Goal: Entertainment & Leisure: Consume media (video, audio)

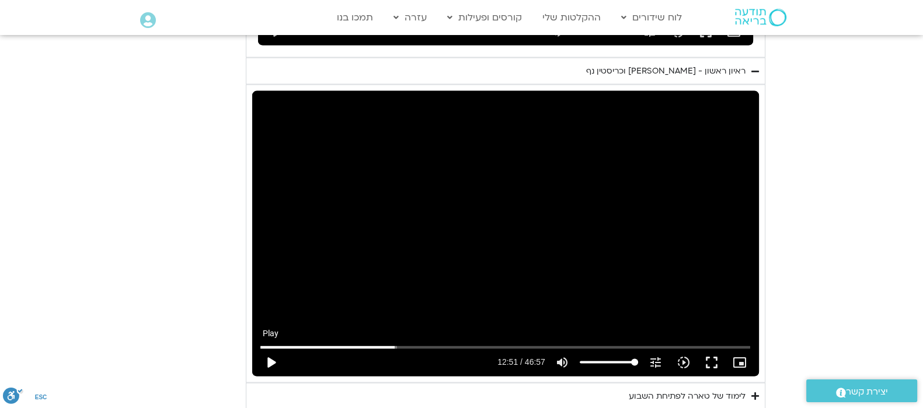
click at [276, 349] on button "play_arrow" at bounding box center [271, 363] width 28 height 28
click at [272, 349] on button "pause" at bounding box center [271, 363] width 28 height 28
click at [269, 349] on button "play_arrow" at bounding box center [271, 363] width 28 height 28
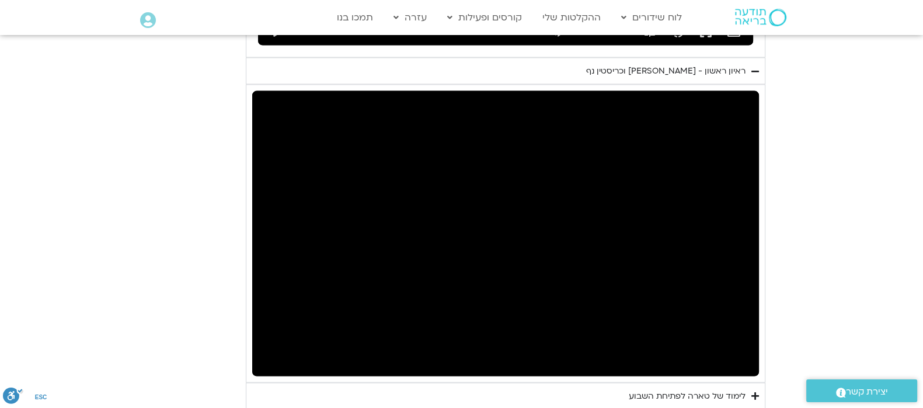
click at [270, 349] on button "pause" at bounding box center [271, 363] width 28 height 28
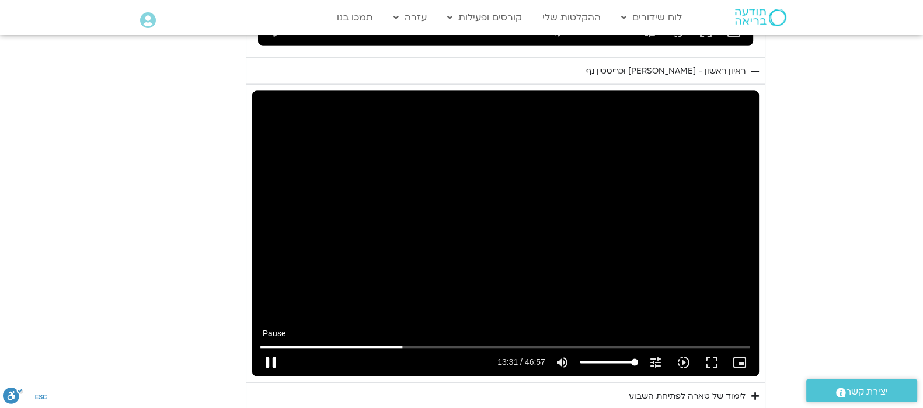
click at [274, 349] on button "pause" at bounding box center [271, 363] width 28 height 28
click at [272, 349] on button "play_arrow" at bounding box center [271, 363] width 28 height 28
click at [269, 349] on button "pause" at bounding box center [271, 363] width 28 height 28
click at [270, 349] on button "play_arrow" at bounding box center [271, 363] width 28 height 28
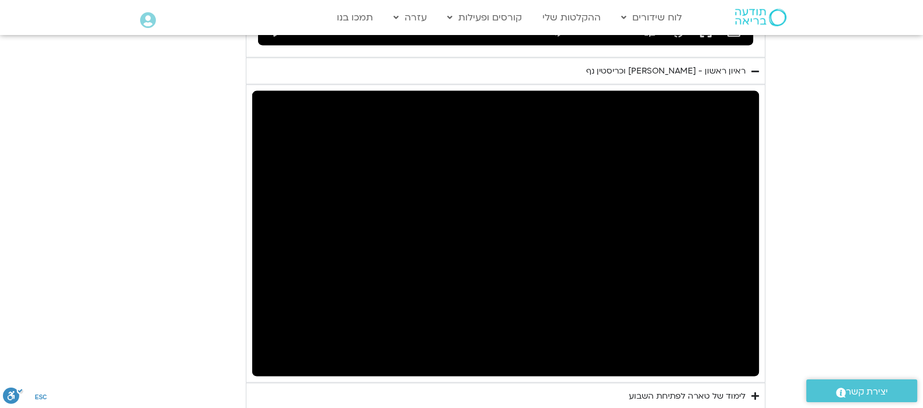
click at [266, 349] on button "pause" at bounding box center [271, 363] width 28 height 28
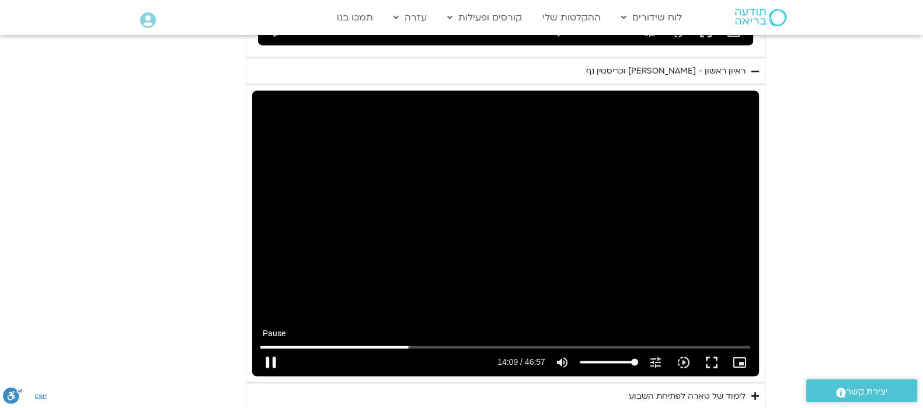
click at [276, 349] on button "pause" at bounding box center [271, 363] width 28 height 28
click at [405, 344] on input "Seek" at bounding box center [505, 347] width 490 height 7
click at [272, 349] on button "play_arrow" at bounding box center [271, 363] width 28 height 28
click at [270, 349] on button "pause" at bounding box center [271, 363] width 28 height 28
click at [270, 349] on button "play_arrow" at bounding box center [271, 363] width 28 height 28
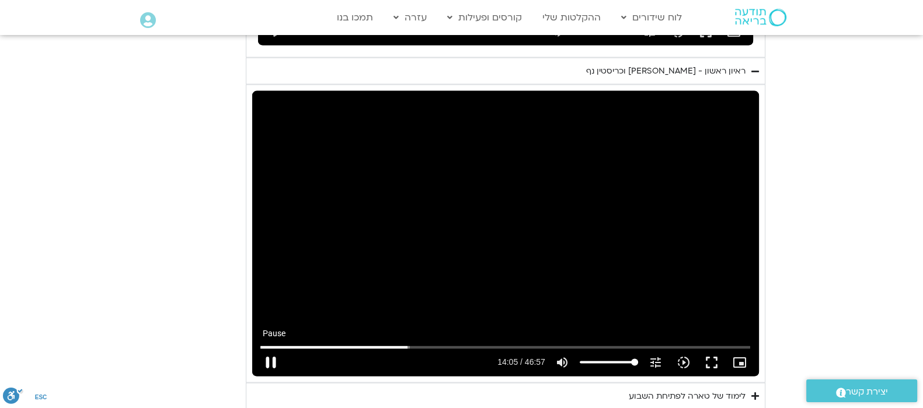
click at [272, 349] on button "pause" at bounding box center [271, 363] width 28 height 28
click at [269, 349] on button "play_arrow" at bounding box center [271, 363] width 28 height 28
click at [277, 349] on button "pause" at bounding box center [271, 363] width 28 height 28
click at [273, 349] on button "play_arrow" at bounding box center [271, 363] width 28 height 28
click at [269, 349] on button "pause" at bounding box center [271, 363] width 28 height 28
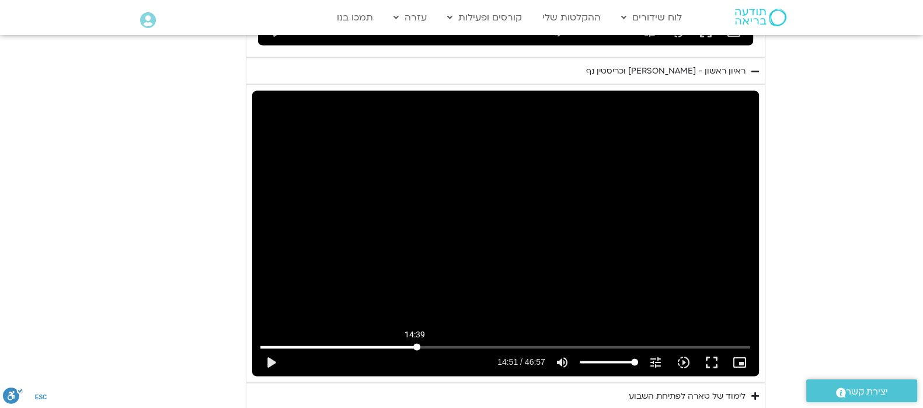
click at [415, 344] on input "Seek" at bounding box center [505, 347] width 490 height 7
click at [412, 344] on input "Seek" at bounding box center [505, 347] width 490 height 7
click at [272, 349] on button "play_arrow" at bounding box center [271, 363] width 28 height 28
click at [269, 349] on button "pause" at bounding box center [271, 363] width 28 height 28
click at [271, 349] on button "play_arrow" at bounding box center [271, 363] width 28 height 28
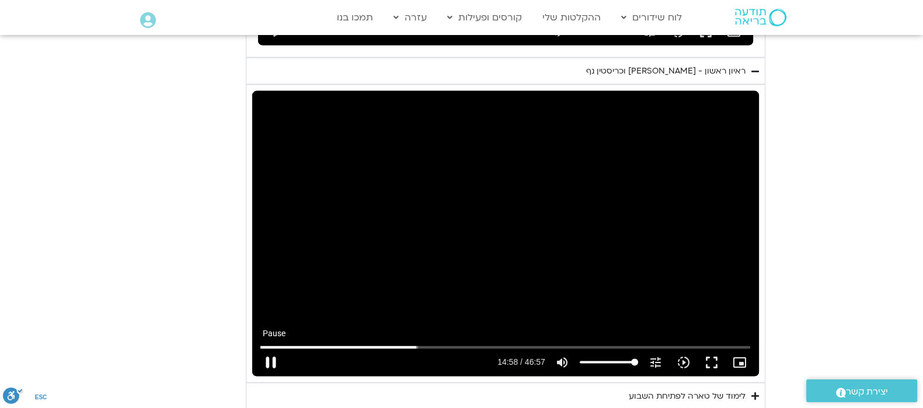
click at [274, 349] on button "pause" at bounding box center [271, 363] width 28 height 28
click at [271, 349] on button "play_arrow" at bounding box center [271, 363] width 28 height 28
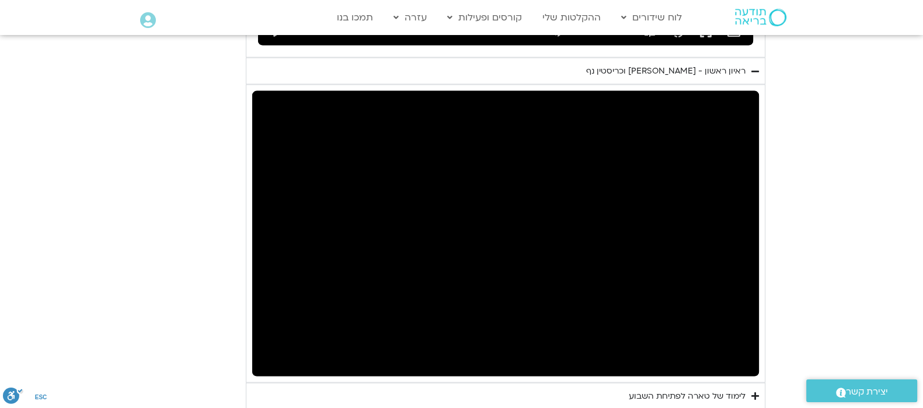
click at [268, 349] on button "pause" at bounding box center [271, 363] width 28 height 28
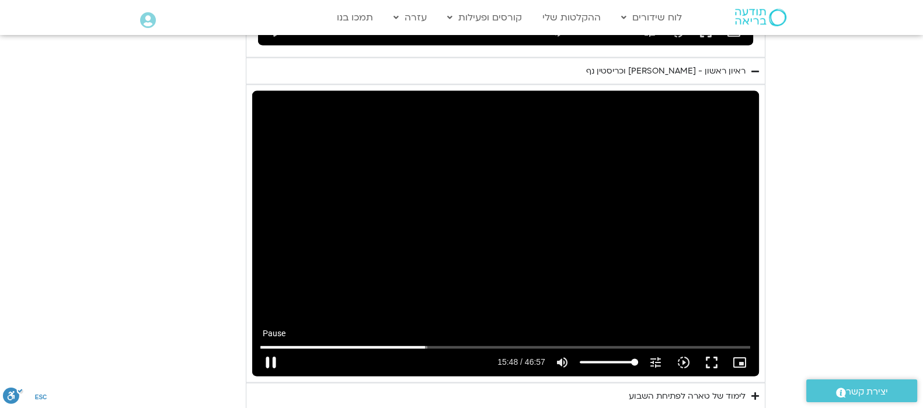
click at [271, 349] on button "pause" at bounding box center [271, 363] width 28 height 28
click at [423, 344] on input "Seek" at bounding box center [505, 347] width 490 height 7
click at [419, 344] on input "Seek" at bounding box center [505, 347] width 490 height 7
click at [271, 349] on button "play_arrow" at bounding box center [271, 363] width 28 height 28
click at [270, 349] on button "pause" at bounding box center [271, 363] width 28 height 28
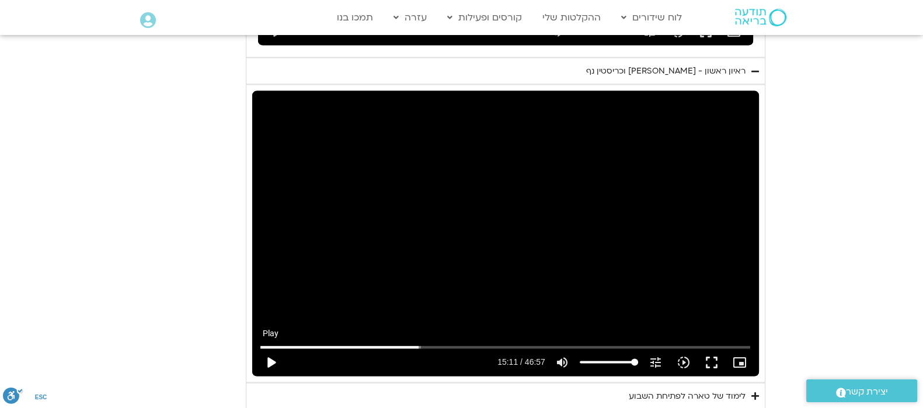
click at [270, 349] on button "play_arrow" at bounding box center [271, 363] width 28 height 28
click at [272, 349] on button "pause" at bounding box center [271, 363] width 28 height 28
click at [273, 349] on button "pause" at bounding box center [271, 363] width 28 height 28
click at [270, 349] on button "play_arrow" at bounding box center [271, 363] width 28 height 28
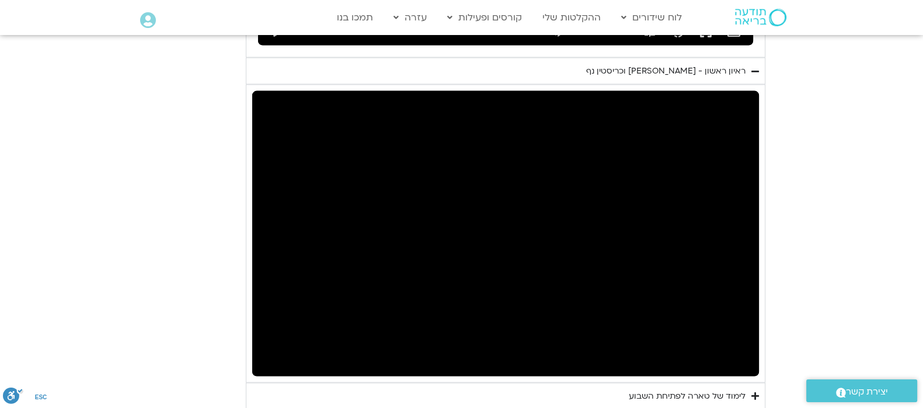
click at [273, 349] on button "pause" at bounding box center [271, 363] width 28 height 28
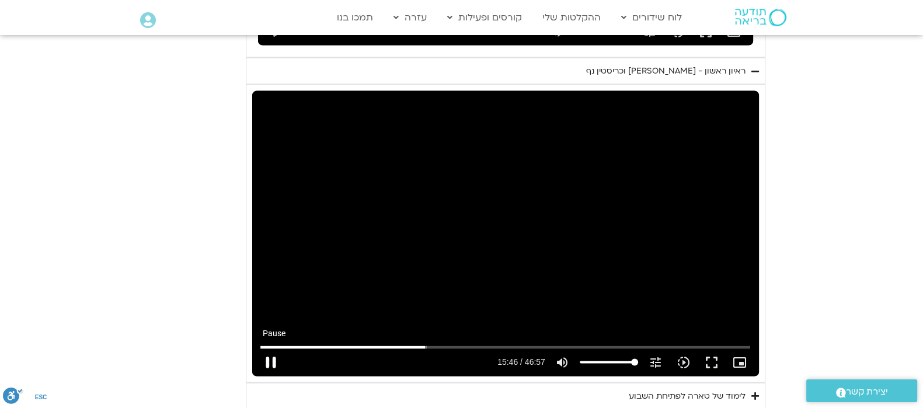
click at [269, 349] on button "pause" at bounding box center [271, 363] width 28 height 28
click at [269, 349] on button "play_arrow" at bounding box center [271, 363] width 28 height 28
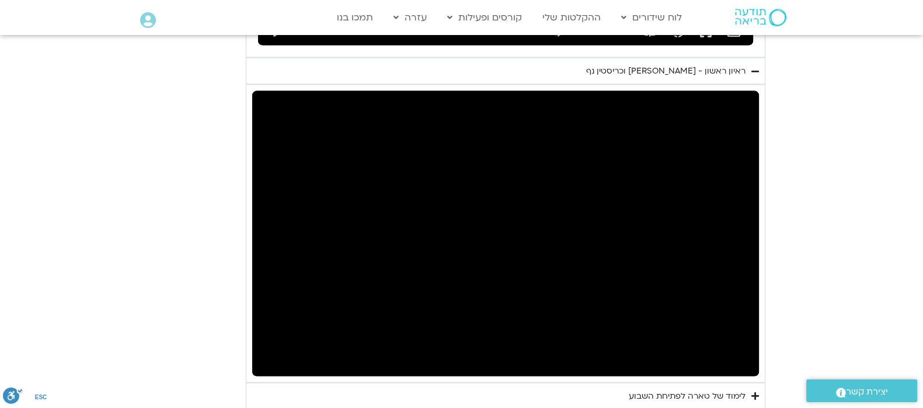
click at [269, 349] on button "pause" at bounding box center [271, 363] width 28 height 28
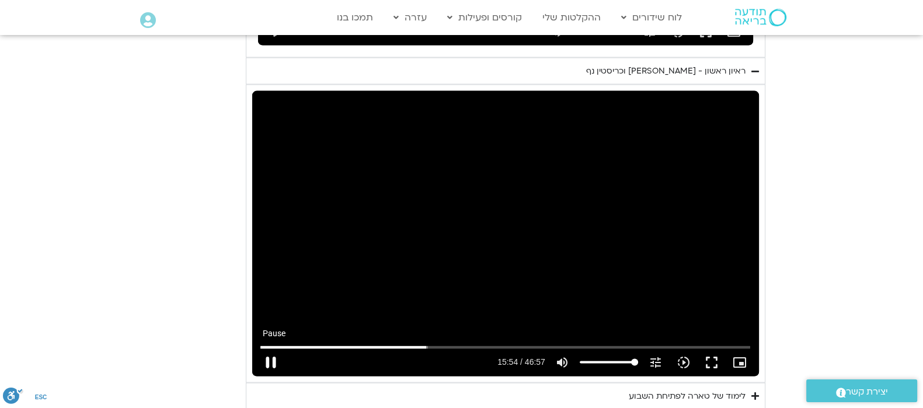
click at [272, 349] on button "pause" at bounding box center [271, 363] width 28 height 28
click at [425, 344] on input "Seek" at bounding box center [505, 347] width 490 height 7
click at [422, 344] on input "Seek" at bounding box center [505, 347] width 490 height 7
click at [270, 349] on button "play_arrow" at bounding box center [271, 363] width 28 height 28
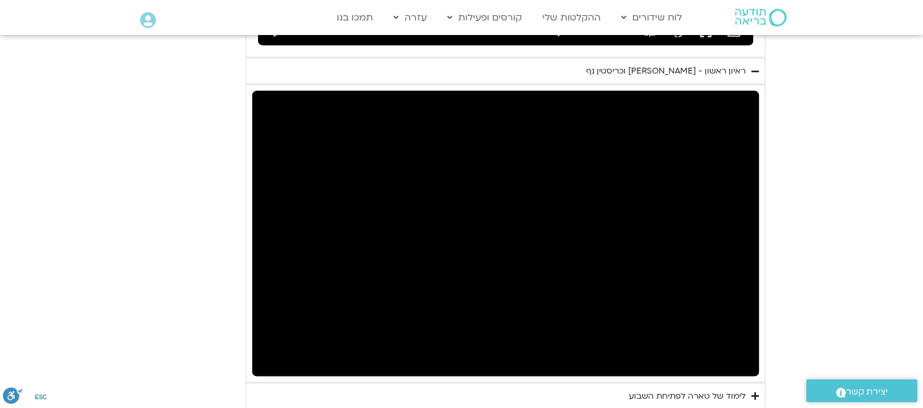
click at [267, 349] on button "pause" at bounding box center [271, 363] width 28 height 28
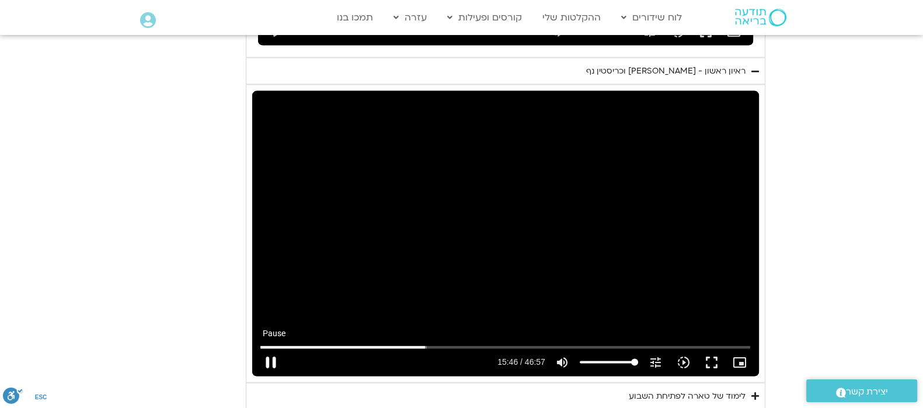
click at [269, 349] on button "pause" at bounding box center [271, 363] width 28 height 28
click at [272, 349] on button "play_arrow" at bounding box center [271, 363] width 28 height 28
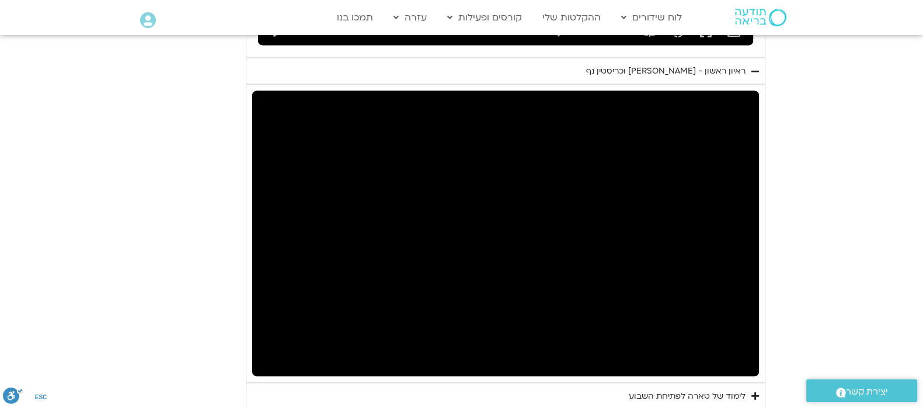
click at [272, 349] on button "pause" at bounding box center [271, 363] width 28 height 28
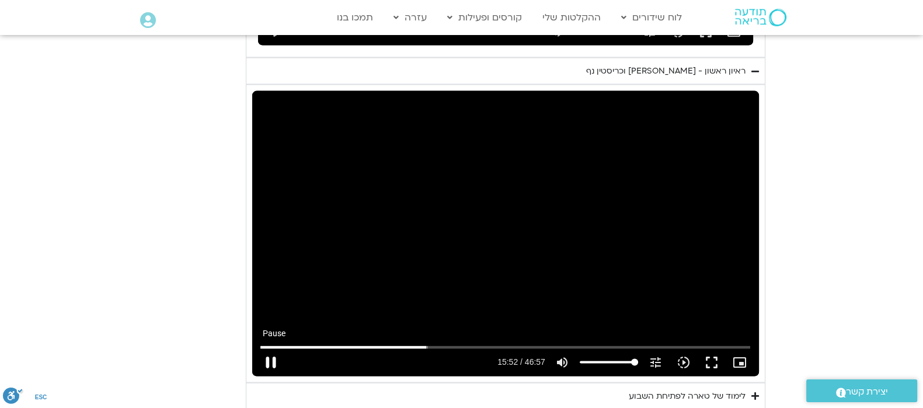
click at [268, 349] on button "pause" at bounding box center [271, 363] width 28 height 28
click at [268, 349] on button "play_arrow" at bounding box center [271, 363] width 28 height 28
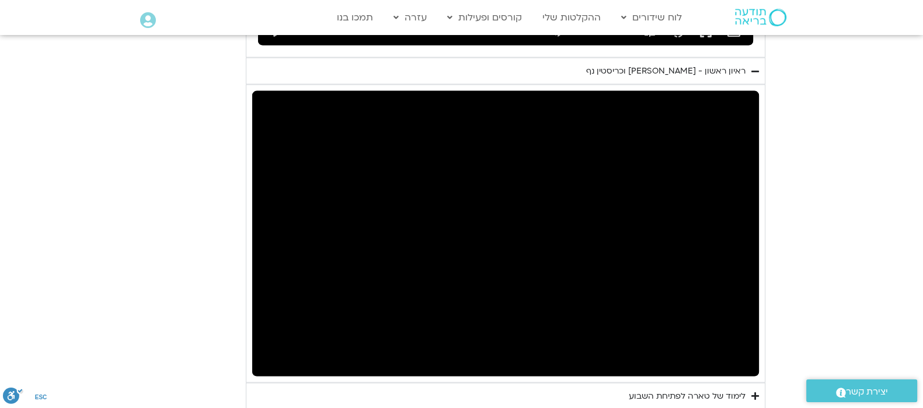
click at [268, 349] on button "pause" at bounding box center [271, 363] width 28 height 28
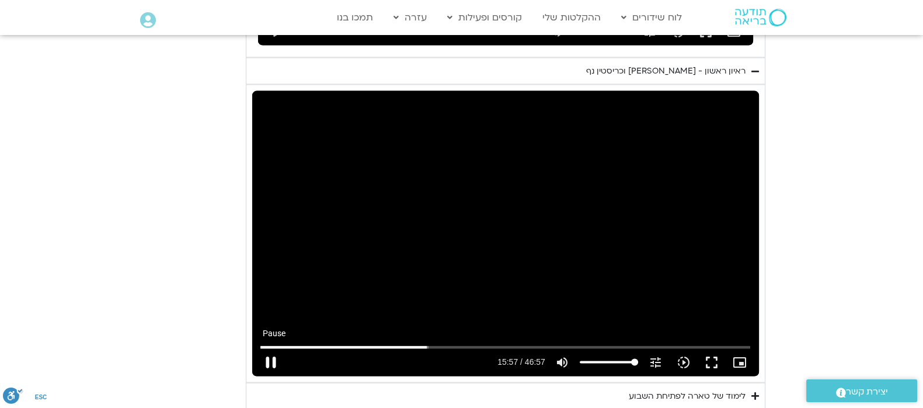
click at [268, 349] on button "pause" at bounding box center [271, 363] width 28 height 28
click at [267, 349] on button "play_arrow" at bounding box center [271, 363] width 28 height 28
click at [272, 349] on button "pause" at bounding box center [271, 363] width 28 height 28
click at [272, 349] on button "play_arrow" at bounding box center [271, 363] width 28 height 28
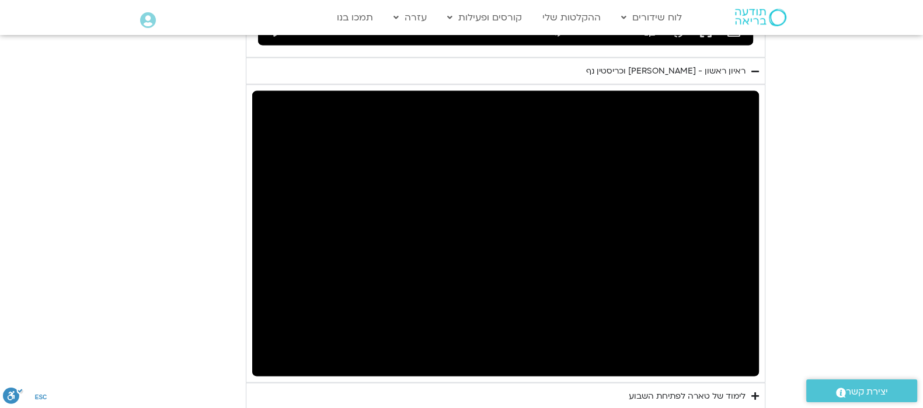
click at [272, 349] on button "pause" at bounding box center [271, 363] width 28 height 28
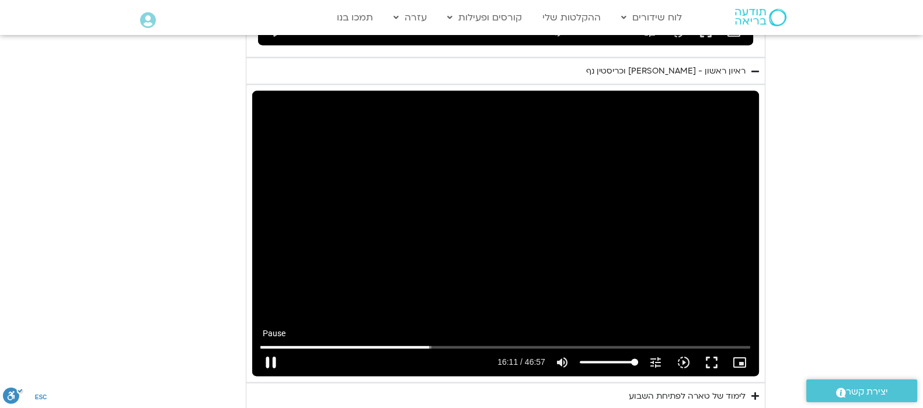
click at [279, 349] on button "pause" at bounding box center [271, 363] width 28 height 28
click at [274, 349] on button "play_arrow" at bounding box center [271, 363] width 28 height 28
click at [269, 349] on button "pause" at bounding box center [271, 363] width 28 height 28
click at [270, 349] on button "play_arrow" at bounding box center [271, 363] width 28 height 28
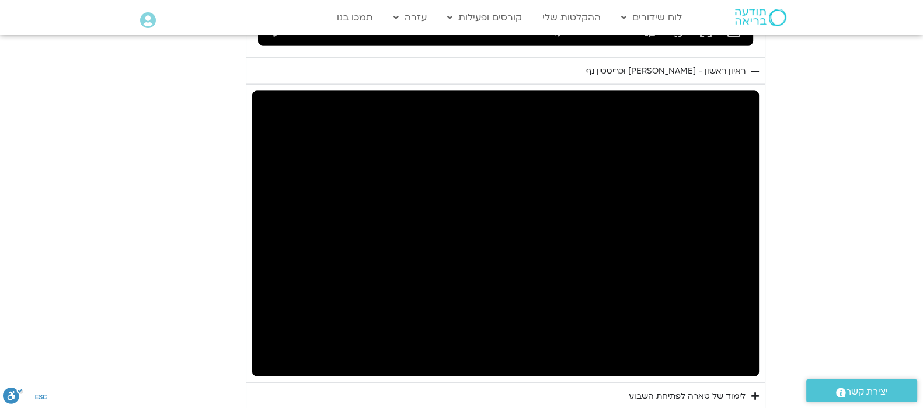
click at [269, 349] on button "pause" at bounding box center [271, 363] width 28 height 28
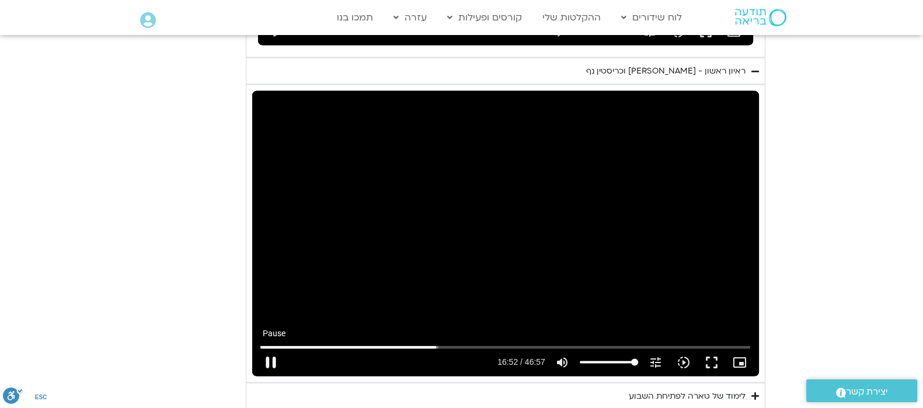
click at [274, 349] on button "pause" at bounding box center [271, 363] width 28 height 28
type input "1012.365997"
